Goal: Information Seeking & Learning: Learn about a topic

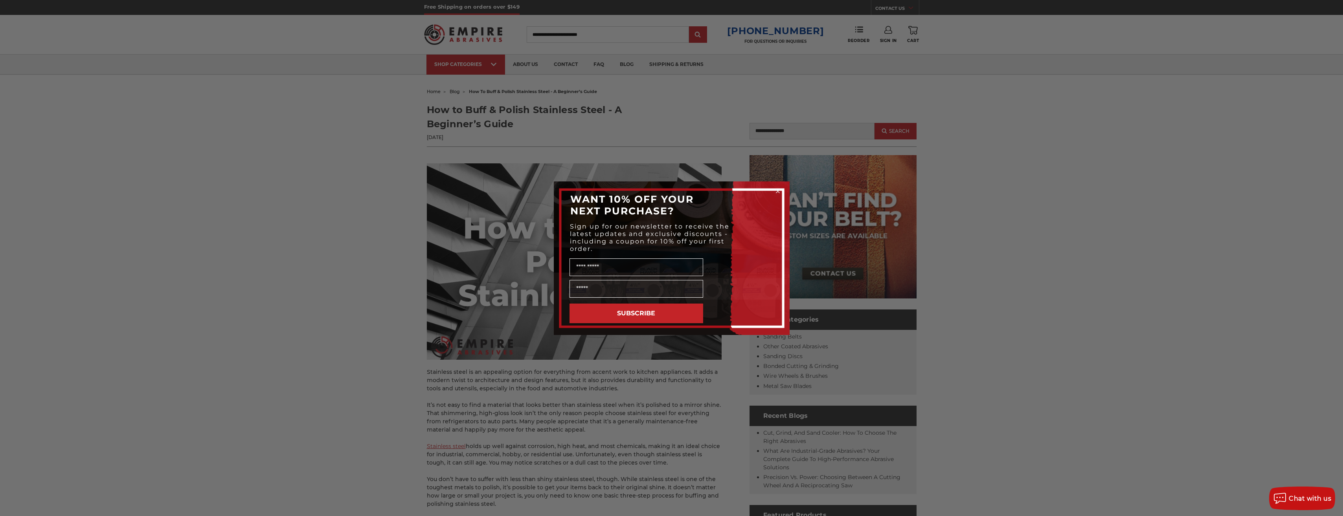
click at [301, 480] on div "Close dialog WANT 10% OFF YOUR NEXT PURCHASE? Sign up for our newsletter to rec…" at bounding box center [671, 258] width 1343 height 516
click at [779, 189] on circle "Close dialog" at bounding box center [777, 190] width 7 height 7
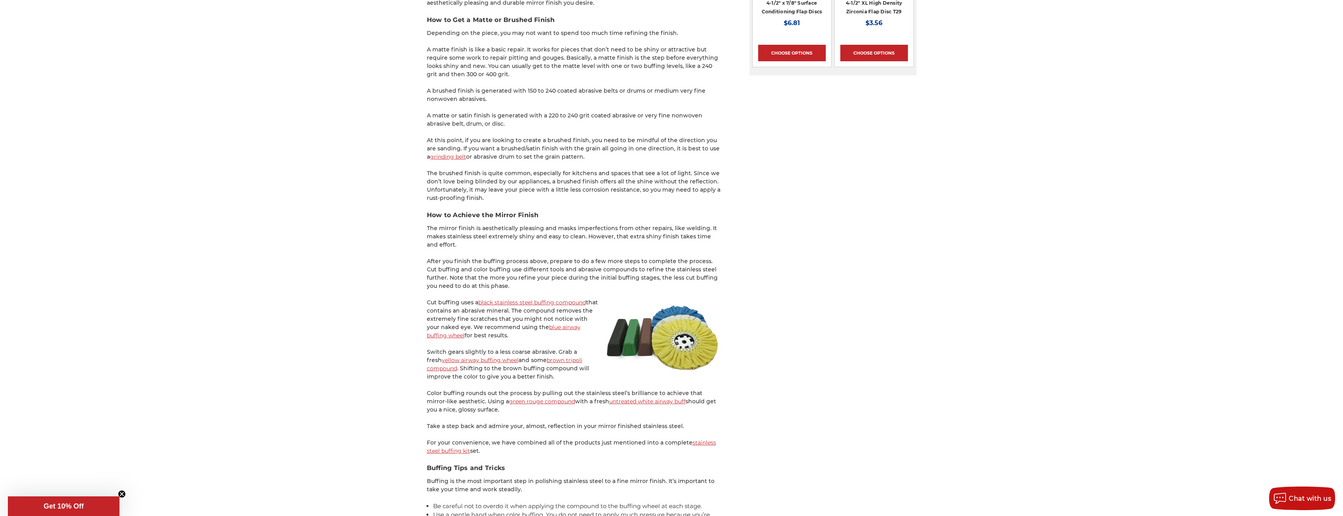
scroll to position [1179, 0]
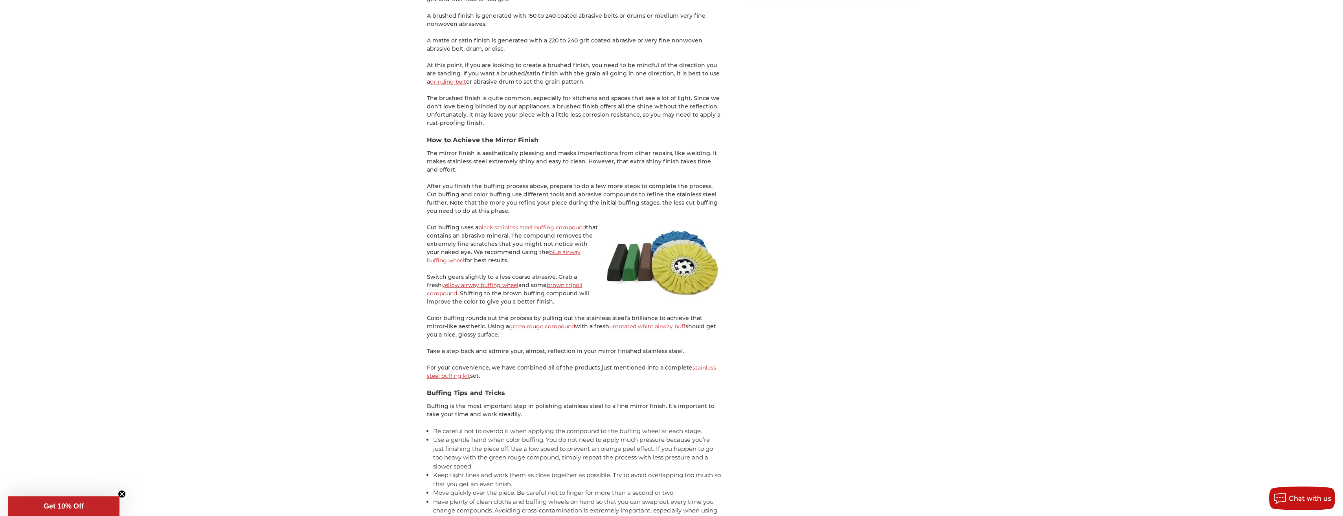
click at [568, 251] on link "blue airway buffing wheel" at bounding box center [504, 256] width 154 height 15
click at [633, 327] on link "untreated white airway buff" at bounding box center [647, 326] width 76 height 7
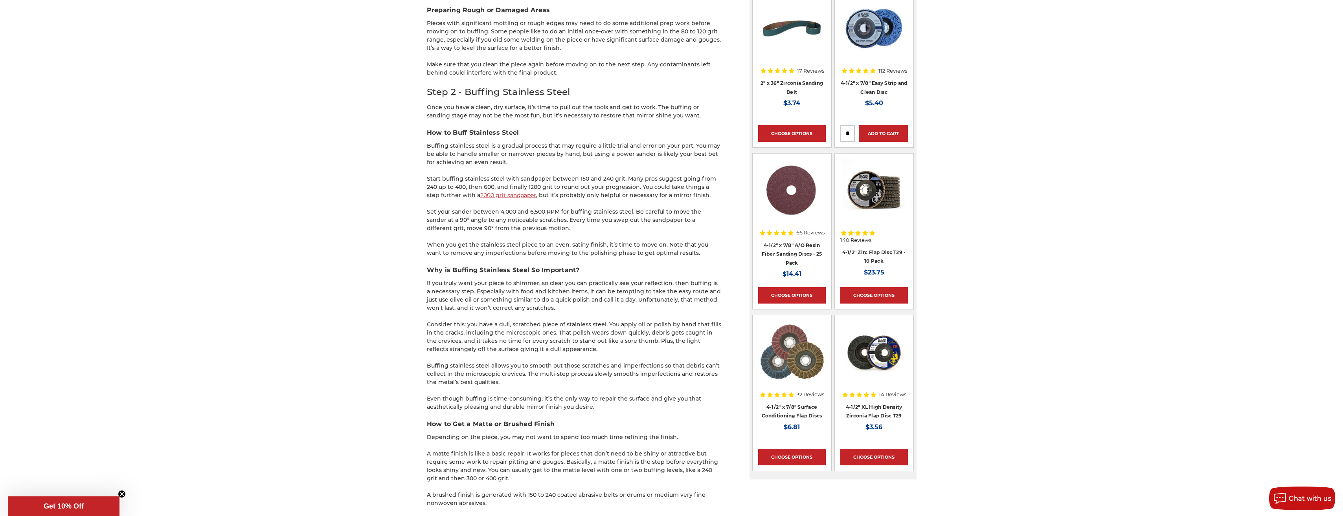
scroll to position [707, 0]
